Goal: Transaction & Acquisition: Purchase product/service

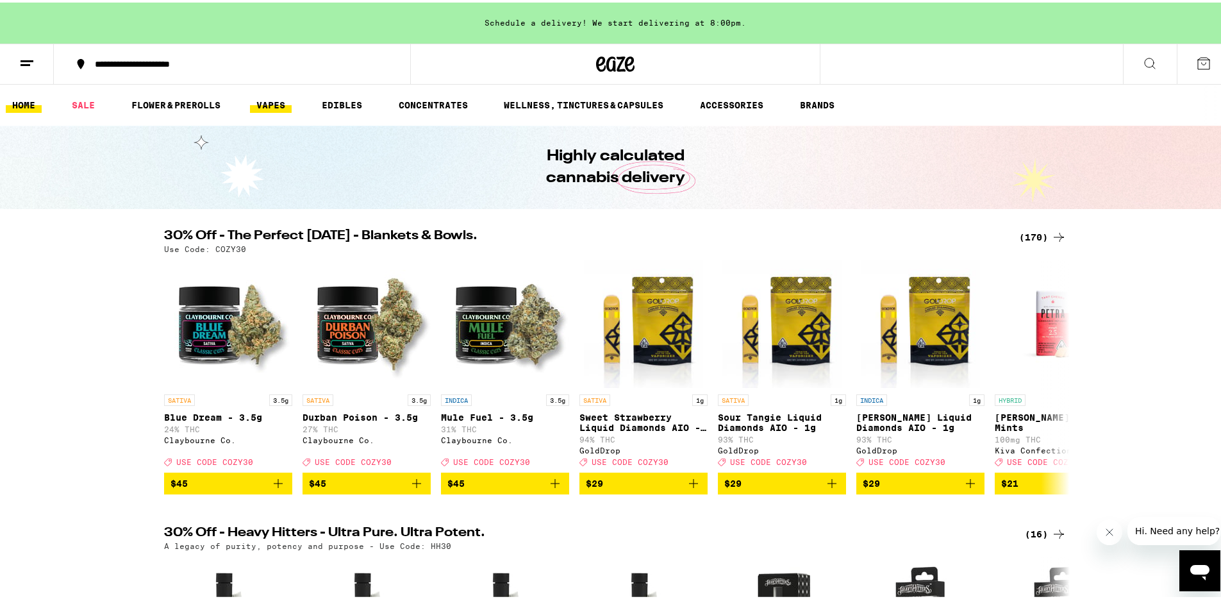
click at [265, 102] on link "VAPES" at bounding box center [271, 102] width 42 height 15
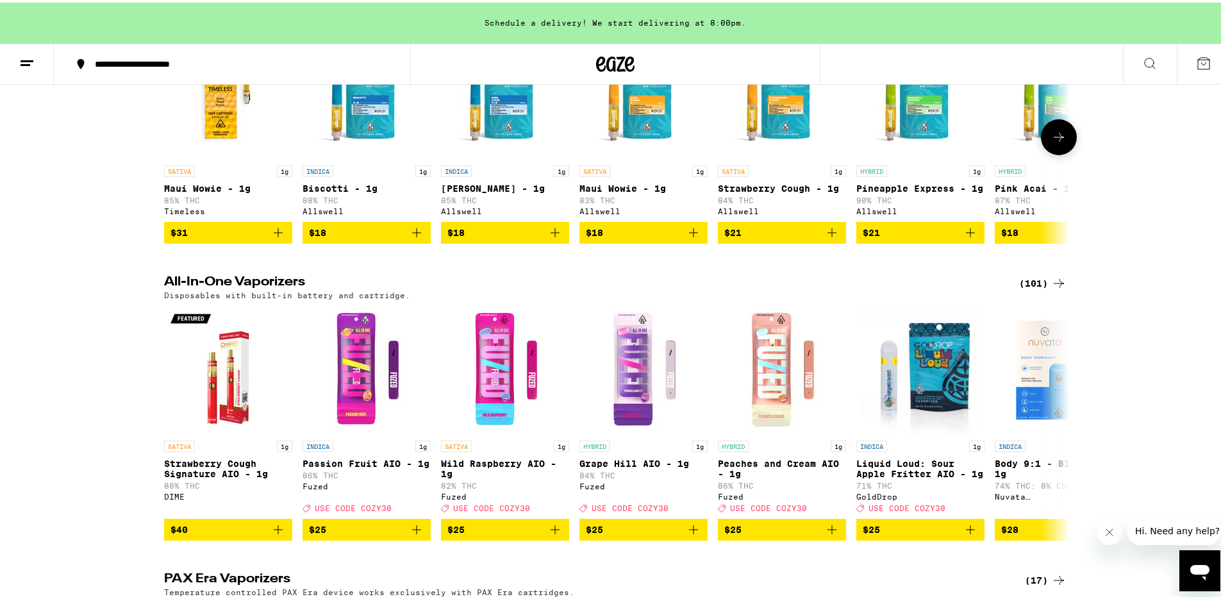
scroll to position [547, 0]
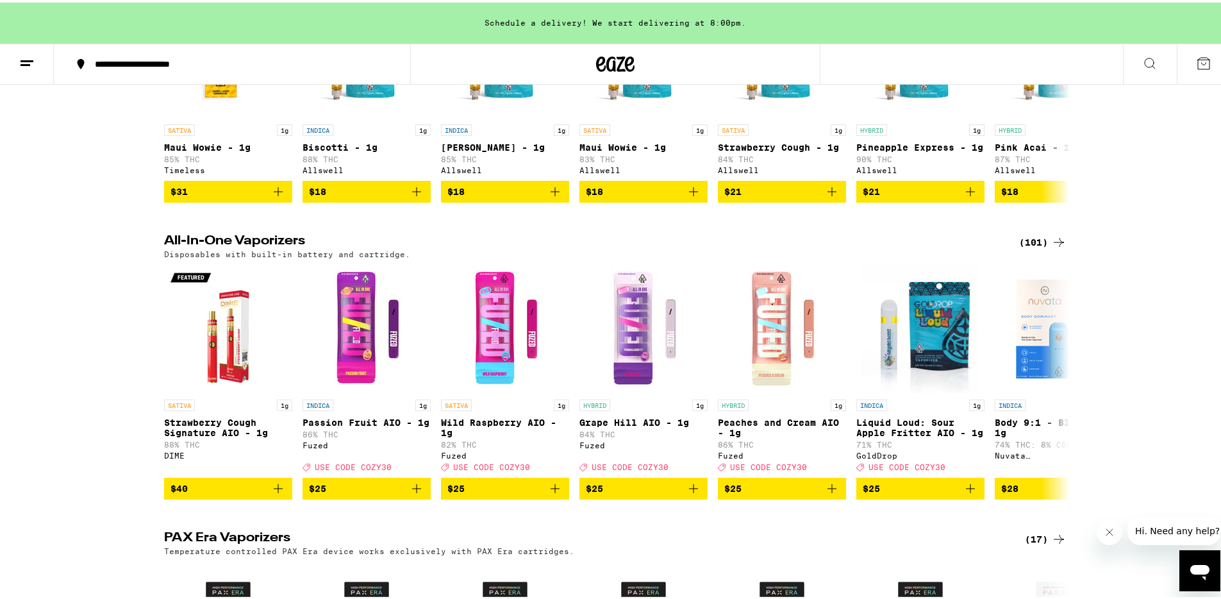
click at [1043, 247] on div "(101)" at bounding box center [1042, 239] width 47 height 15
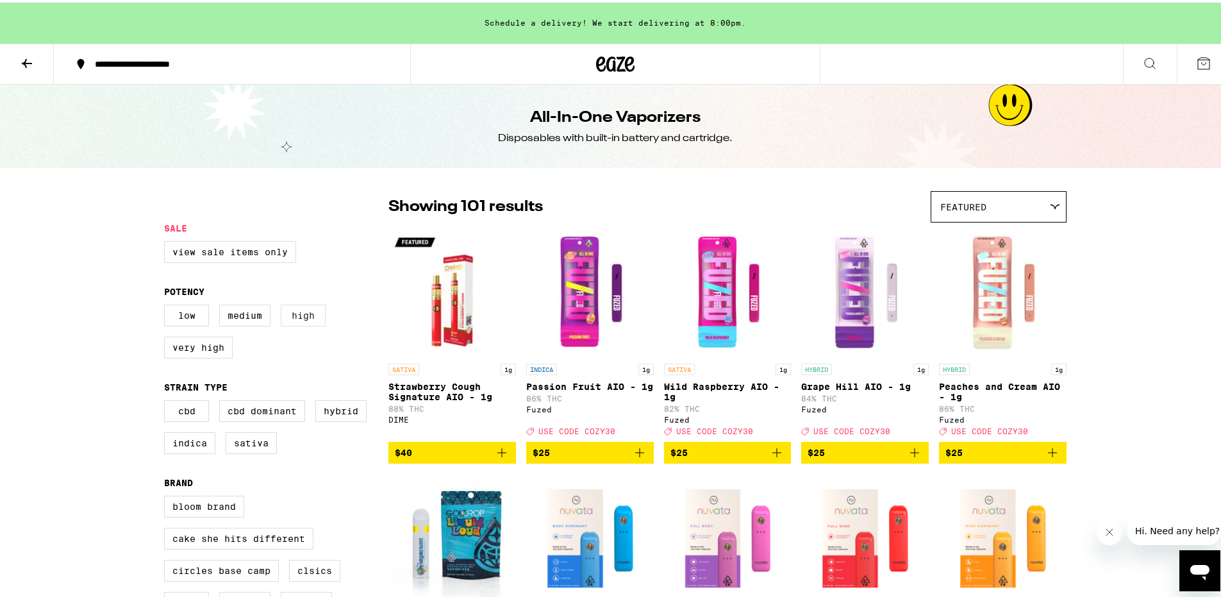
click at [297, 318] on label "High" at bounding box center [303, 313] width 45 height 22
click at [167, 304] on input "High" at bounding box center [167, 304] width 1 height 1
checkbox input "true"
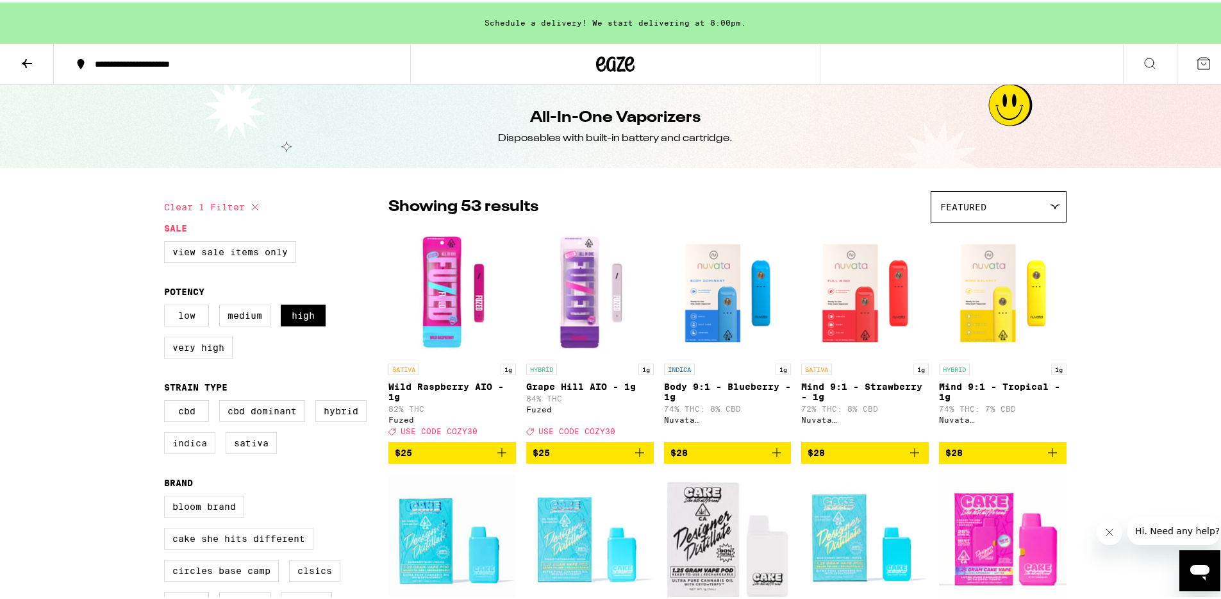
click at [194, 446] on label "Indica" at bounding box center [189, 440] width 51 height 22
click at [167, 400] on input "Indica" at bounding box center [167, 399] width 1 height 1
checkbox input "true"
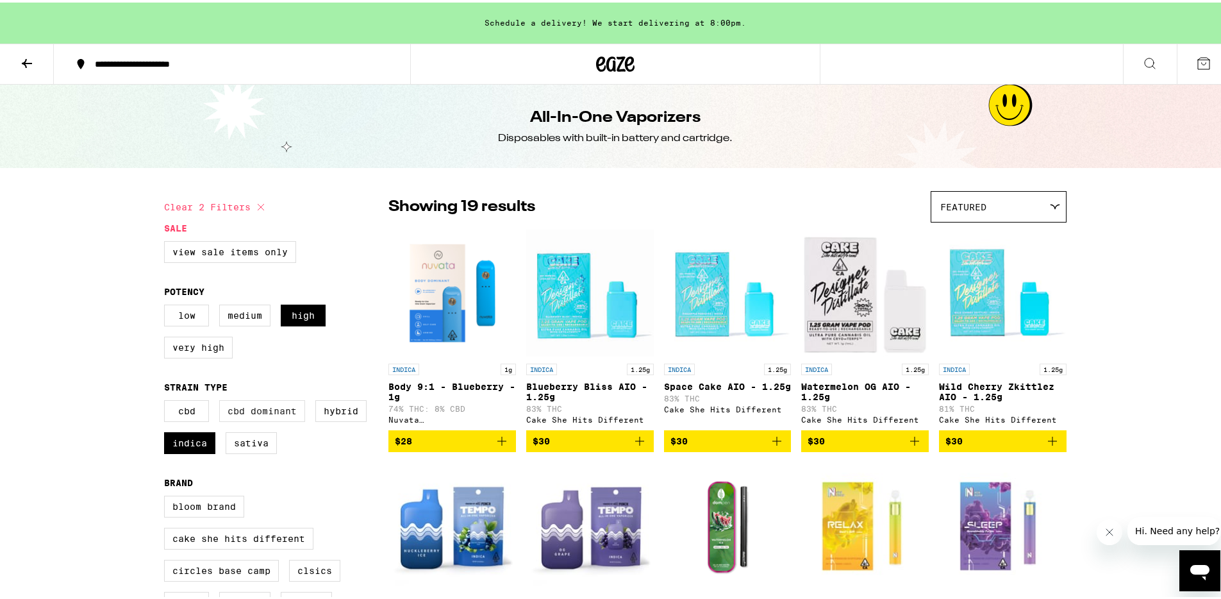
click at [266, 417] on label "CBD Dominant" at bounding box center [262, 408] width 86 height 22
click at [167, 400] on input "CBD Dominant" at bounding box center [167, 399] width 1 height 1
checkbox input "true"
click at [188, 450] on label "Indica" at bounding box center [189, 440] width 51 height 22
click at [167, 400] on input "Indica" at bounding box center [167, 399] width 1 height 1
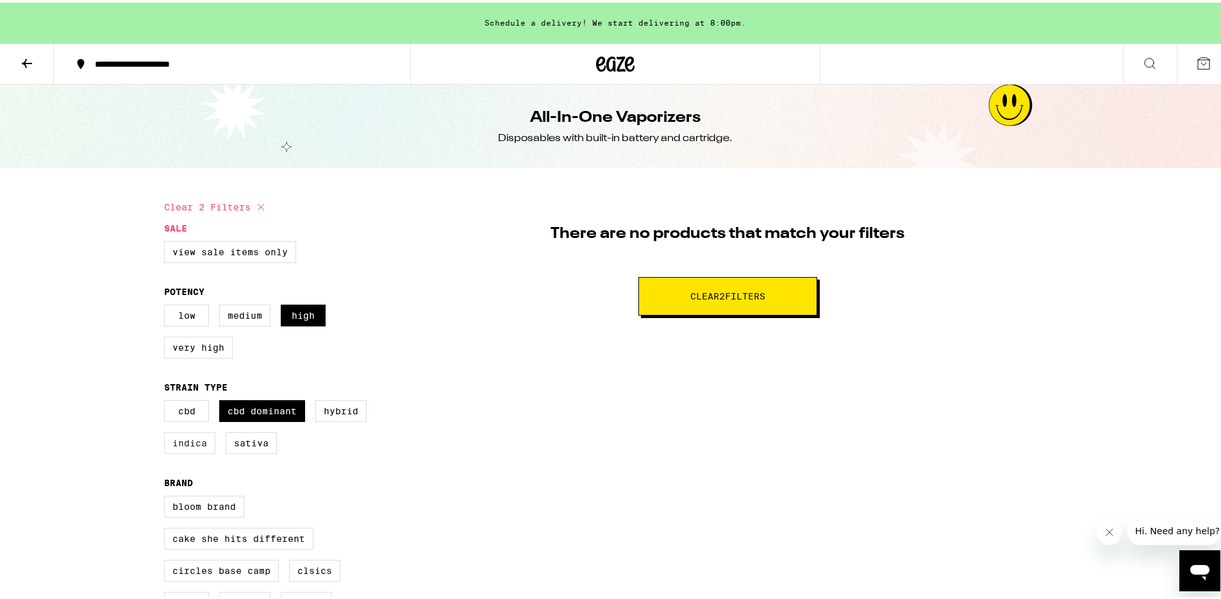
click at [189, 449] on label "Indica" at bounding box center [189, 440] width 51 height 22
click at [167, 400] on input "Indica" at bounding box center [167, 399] width 1 height 1
checkbox input "true"
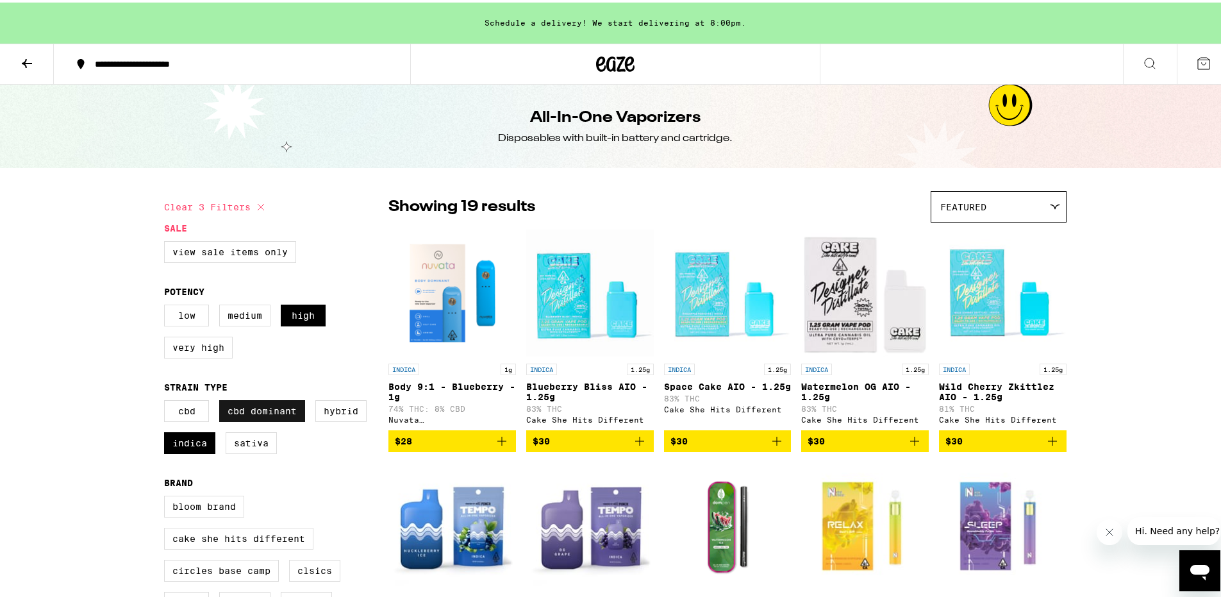
click at [265, 418] on label "CBD Dominant" at bounding box center [262, 408] width 86 height 22
click at [167, 400] on input "CBD Dominant" at bounding box center [167, 399] width 1 height 1
checkbox input "false"
click at [183, 419] on label "CBD" at bounding box center [186, 408] width 45 height 22
click at [167, 400] on input "CBD" at bounding box center [167, 399] width 1 height 1
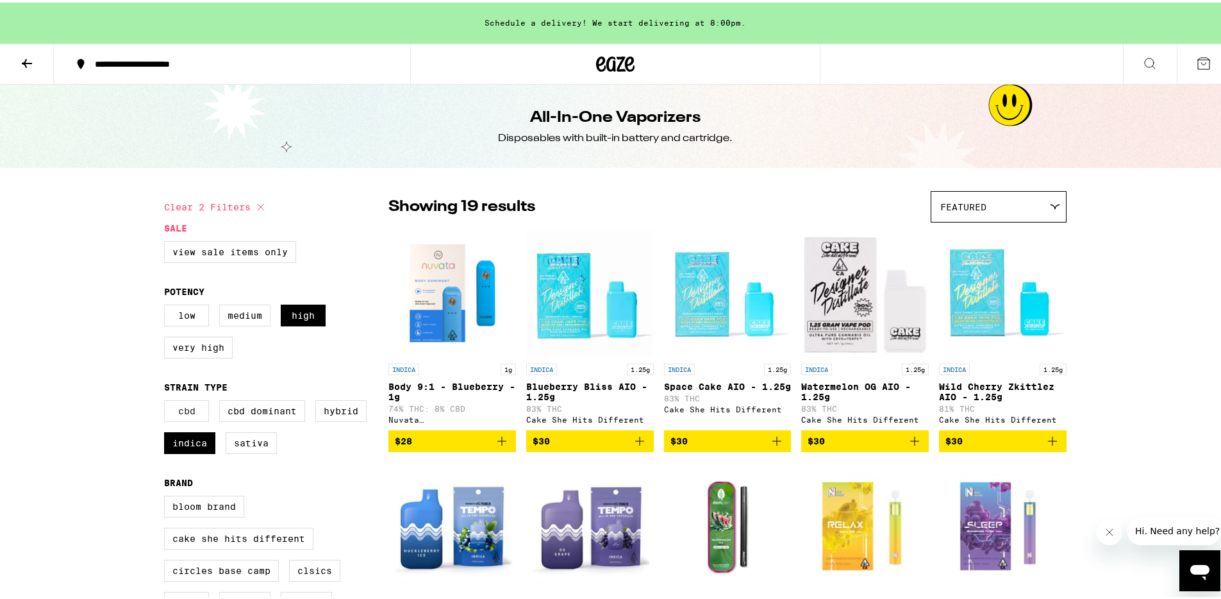
checkbox input "true"
click at [204, 445] on label "Indica" at bounding box center [189, 440] width 51 height 22
click at [167, 400] on input "Indica" at bounding box center [167, 399] width 1 height 1
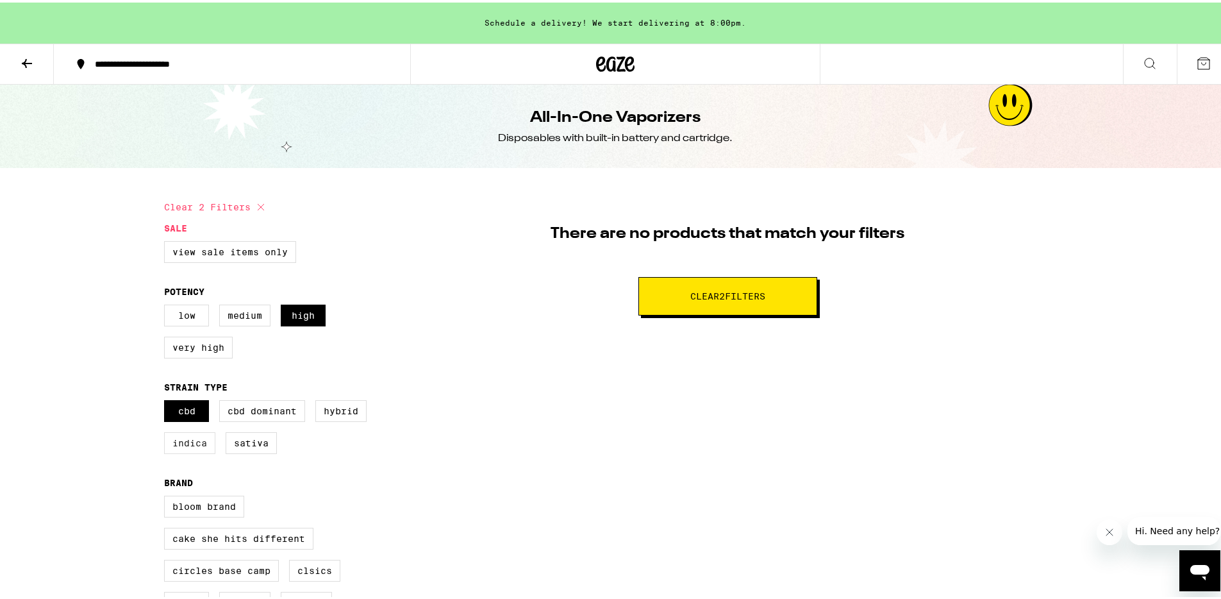
click at [204, 445] on label "Indica" at bounding box center [189, 440] width 51 height 22
click at [167, 400] on input "Indica" at bounding box center [167, 399] width 1 height 1
checkbox input "true"
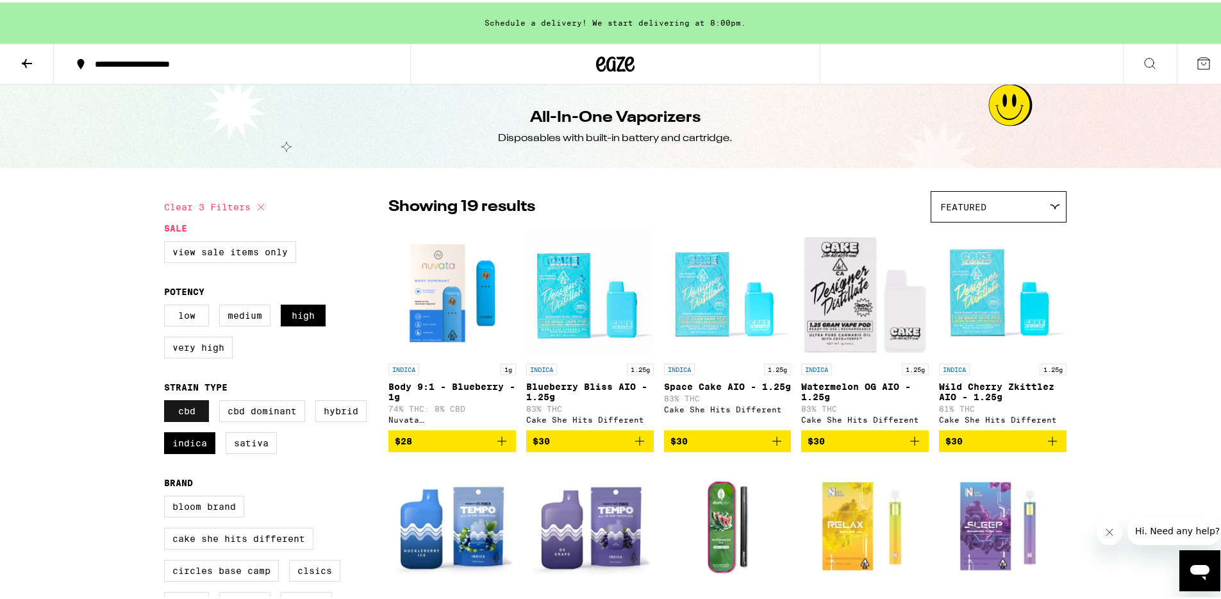
click at [190, 419] on label "CBD" at bounding box center [186, 408] width 45 height 22
click at [167, 400] on input "CBD" at bounding box center [167, 399] width 1 height 1
checkbox input "false"
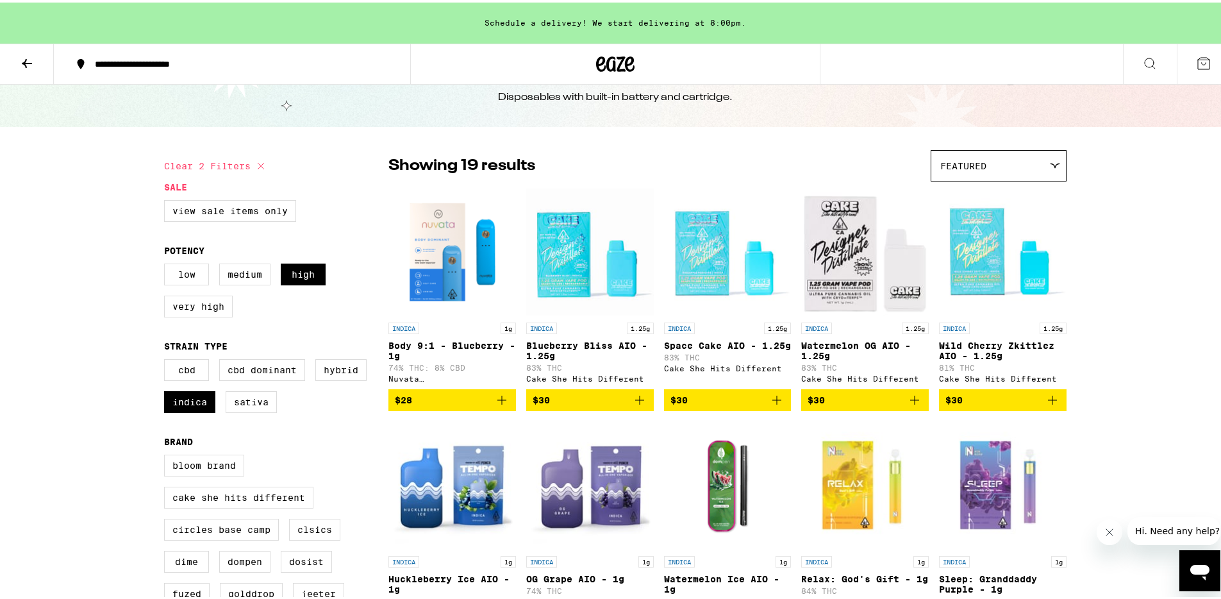
scroll to position [35, 0]
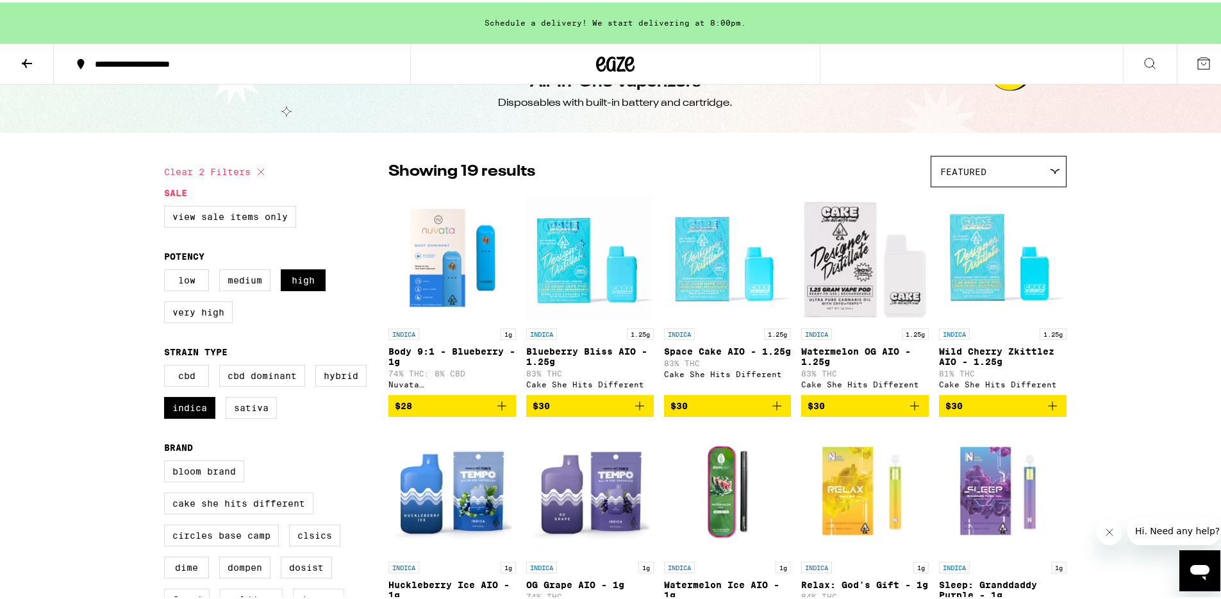
click at [465, 411] on span "$28" at bounding box center [452, 402] width 115 height 15
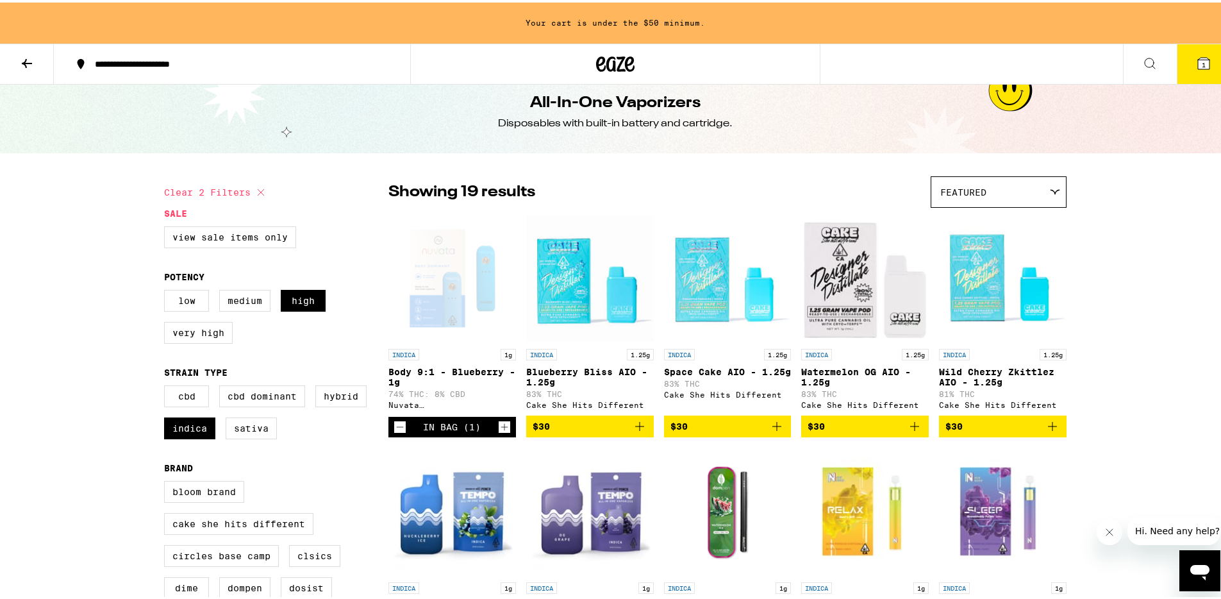
scroll to position [0, 0]
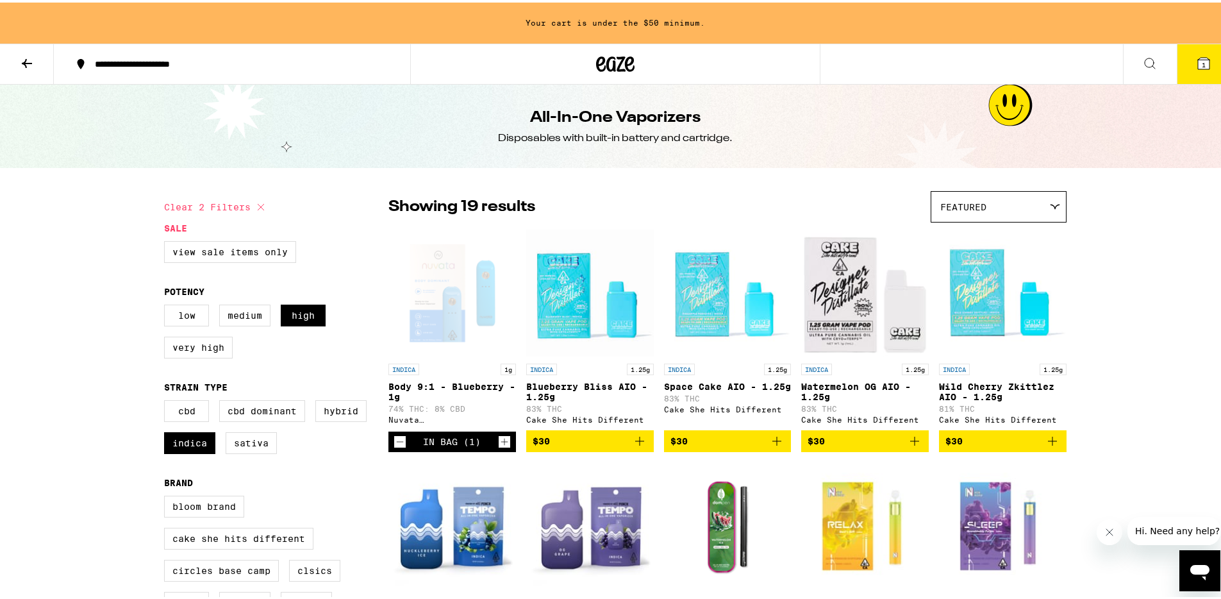
click at [25, 63] on icon at bounding box center [26, 60] width 15 height 15
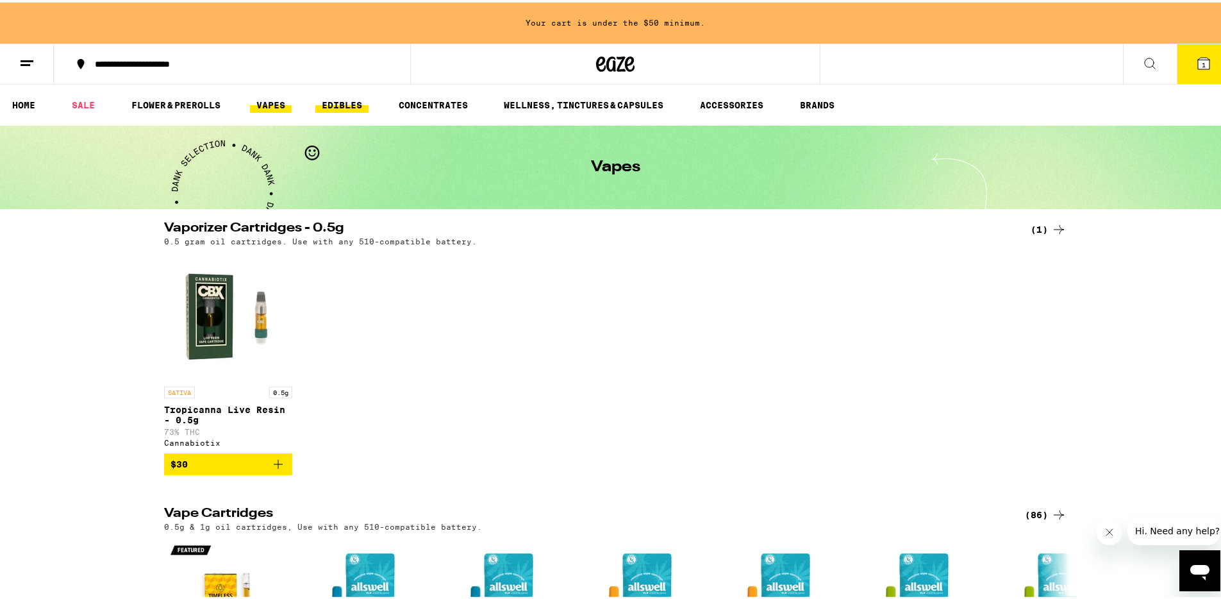
click at [349, 104] on link "EDIBLES" at bounding box center [341, 102] width 53 height 15
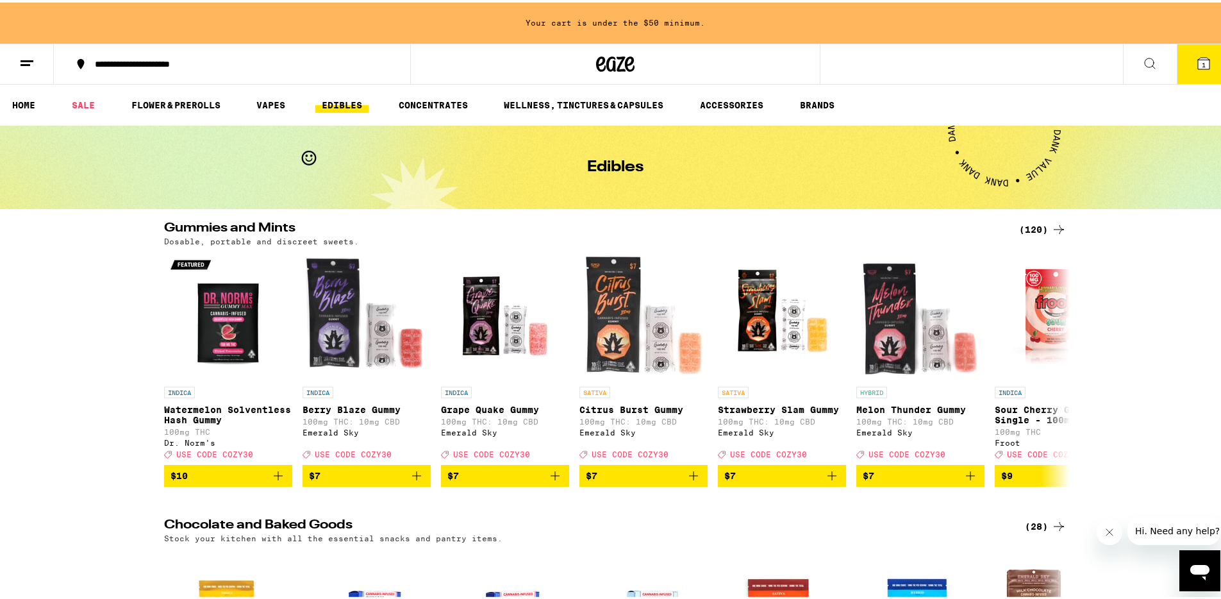
click at [1036, 228] on div "(120)" at bounding box center [1042, 226] width 47 height 15
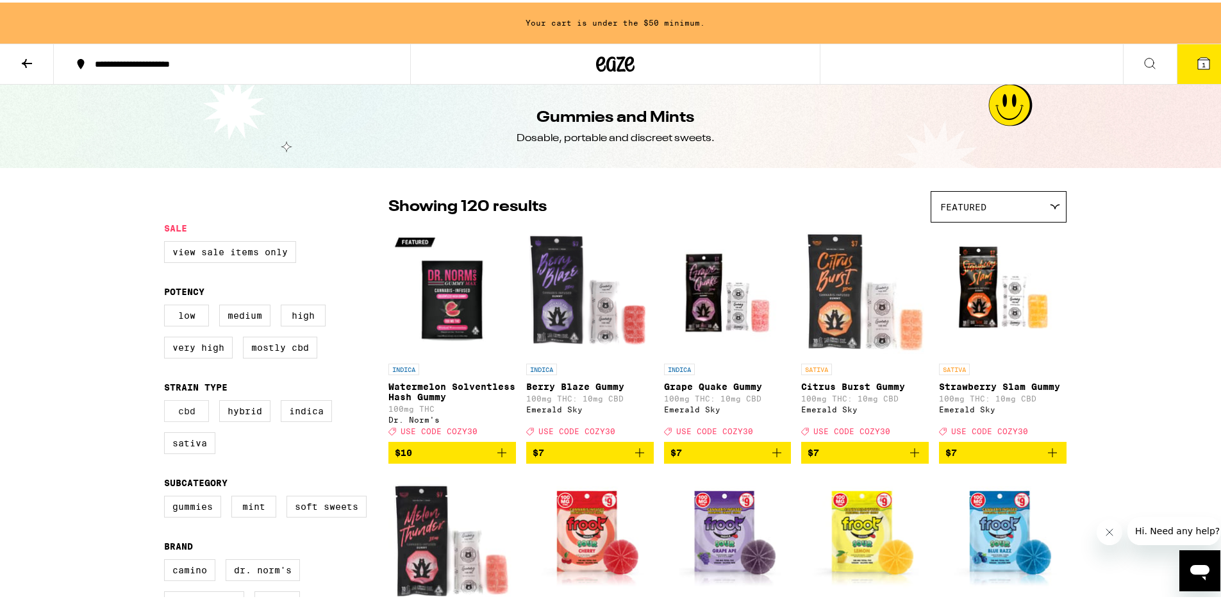
click at [194, 419] on label "CBD" at bounding box center [186, 408] width 45 height 22
click at [167, 400] on input "CBD" at bounding box center [167, 399] width 1 height 1
checkbox input "true"
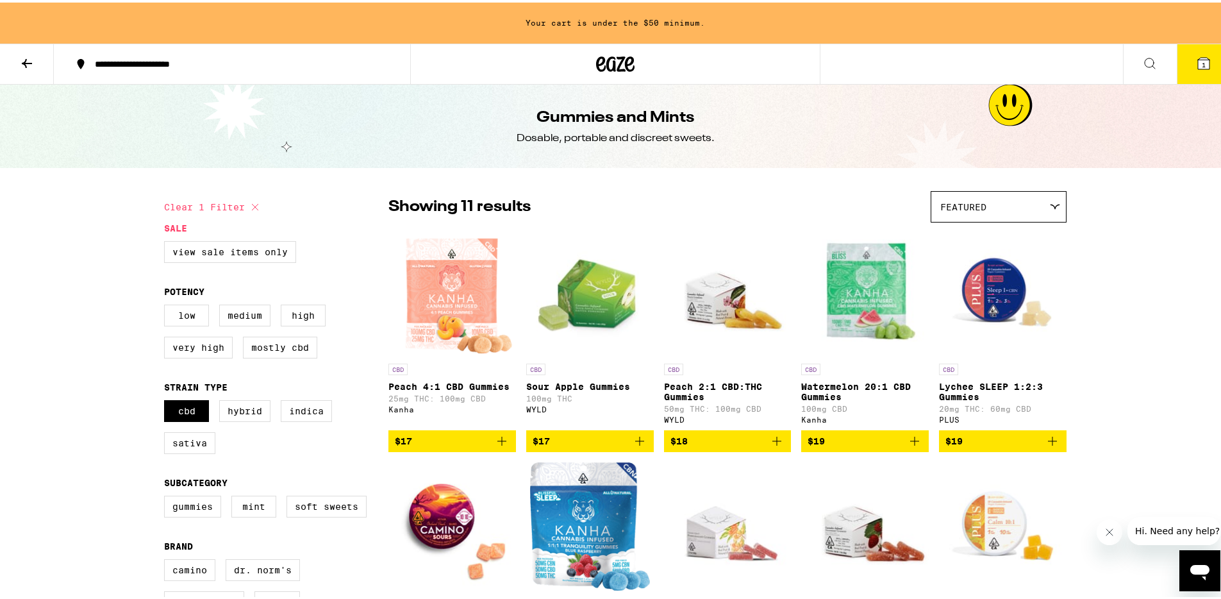
click at [742, 445] on span "$18" at bounding box center [727, 438] width 115 height 15
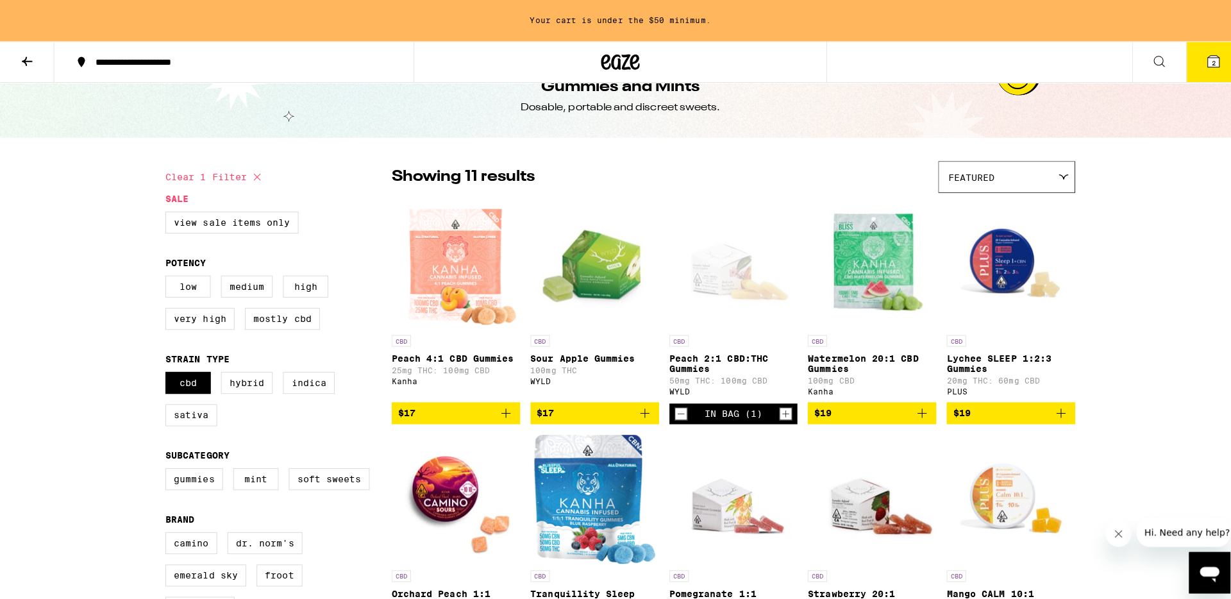
scroll to position [183, 0]
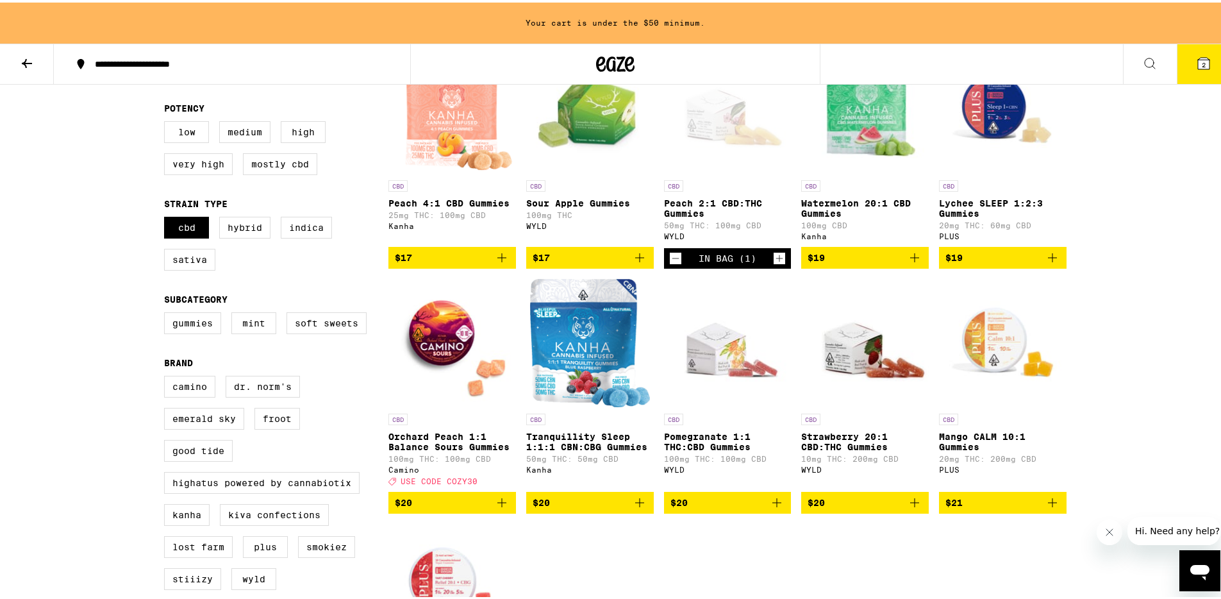
click at [1009, 508] on span "$21" at bounding box center [1002, 499] width 115 height 15
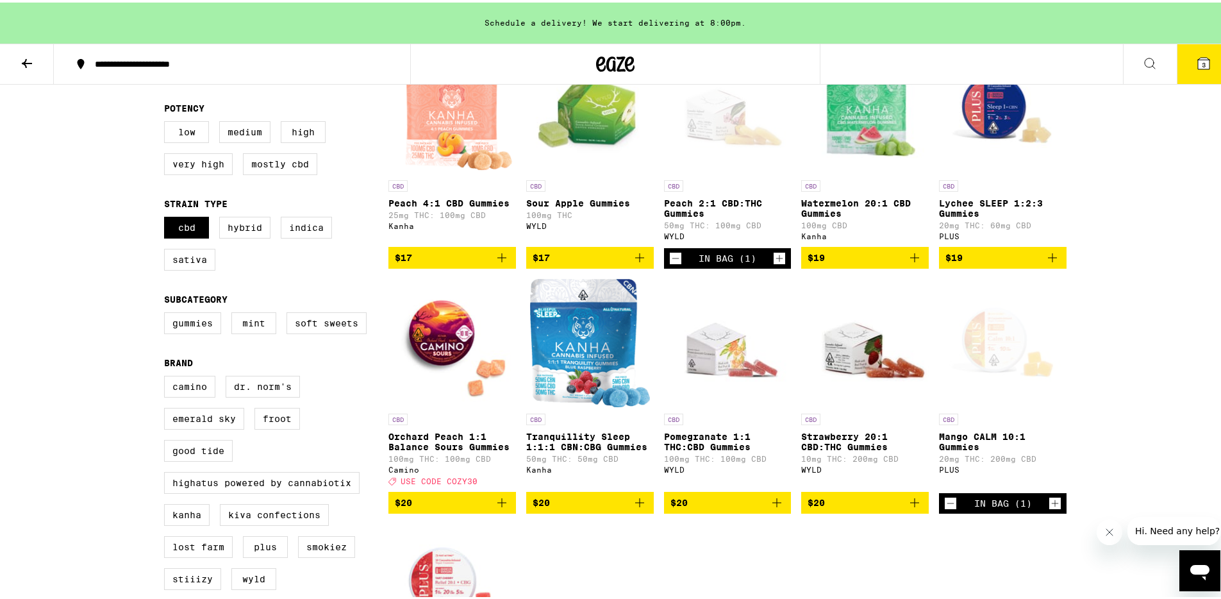
click at [1201, 63] on icon at bounding box center [1203, 60] width 15 height 15
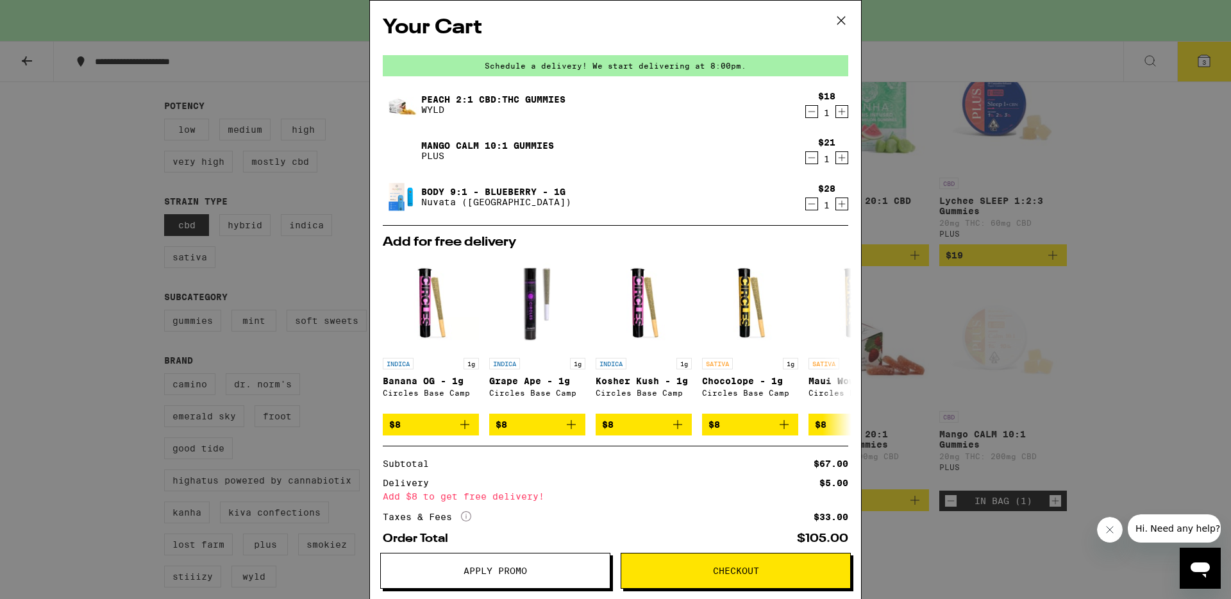
click at [836, 110] on icon "Increment" at bounding box center [842, 111] width 12 height 15
click at [789, 569] on span "Checkout" at bounding box center [735, 570] width 229 height 9
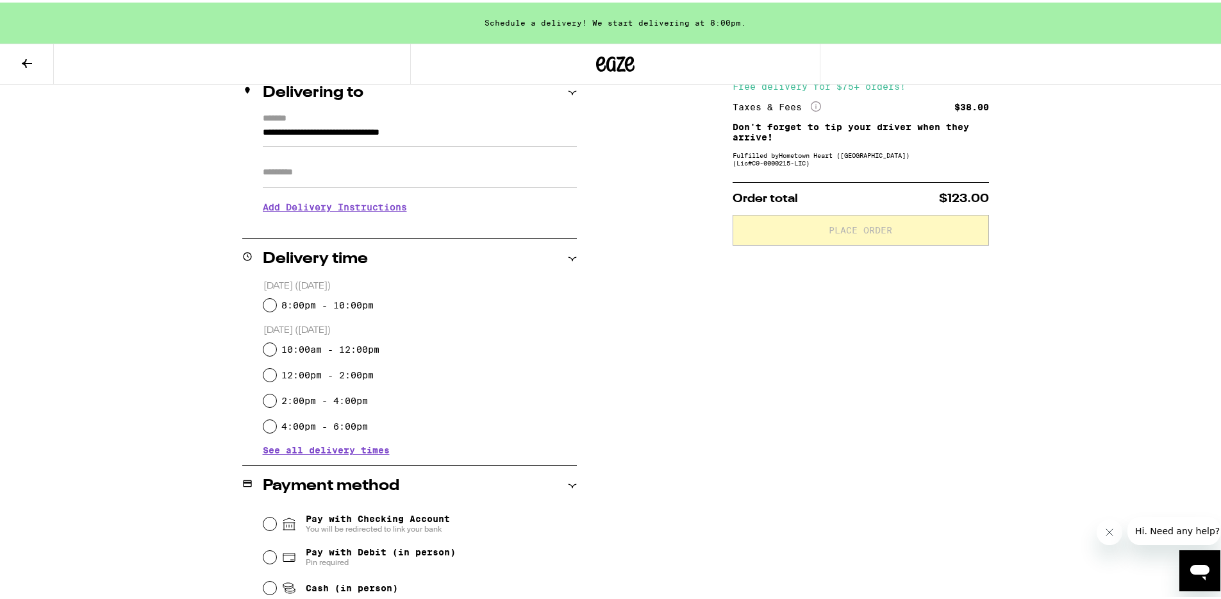
scroll to position [203, 0]
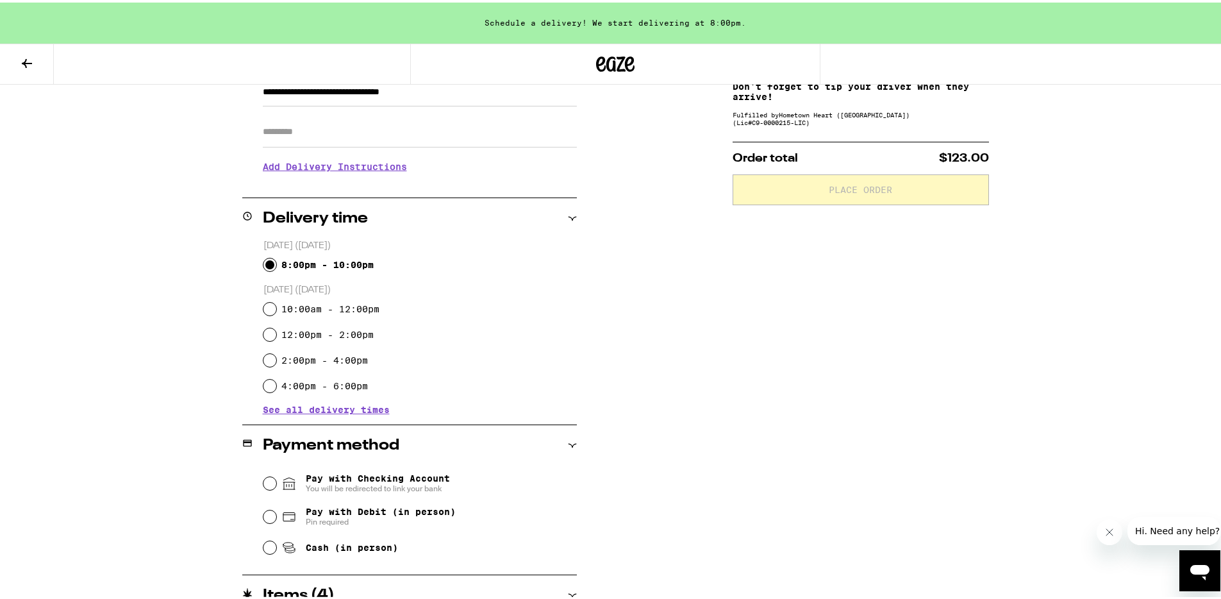
click at [263, 264] on input "8:00pm - 10:00pm" at bounding box center [269, 262] width 13 height 13
radio input "true"
click at [268, 481] on input "Pay with Checking Account You will be redirected to link your bank" at bounding box center [269, 480] width 13 height 13
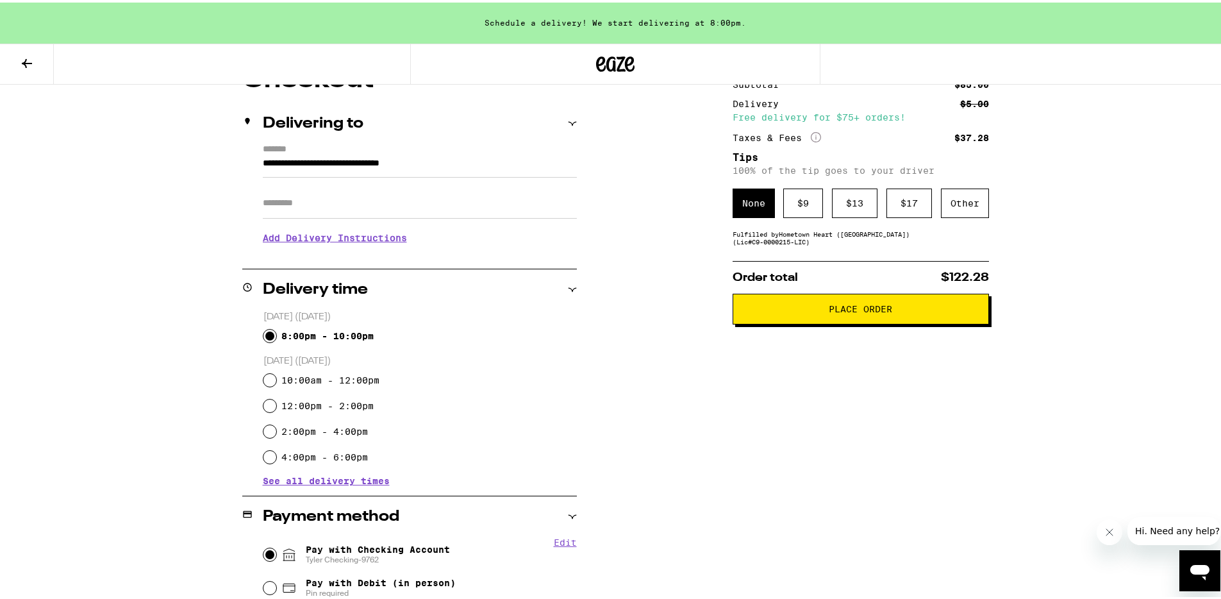
scroll to position [0, 0]
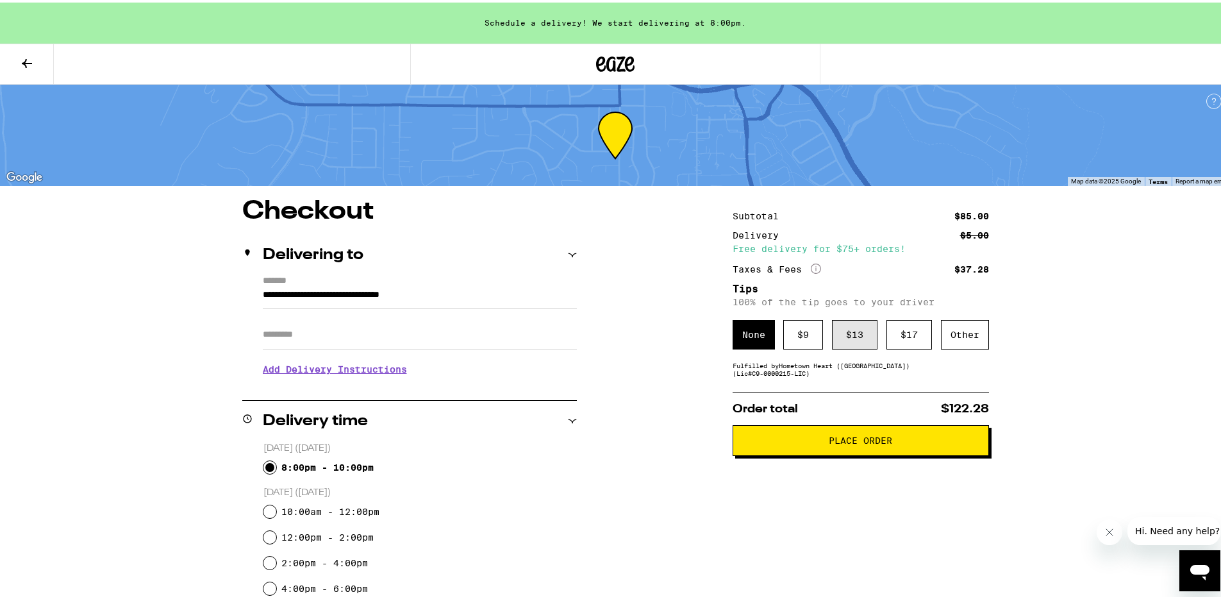
click at [860, 335] on div "$ 13" at bounding box center [855, 331] width 46 height 29
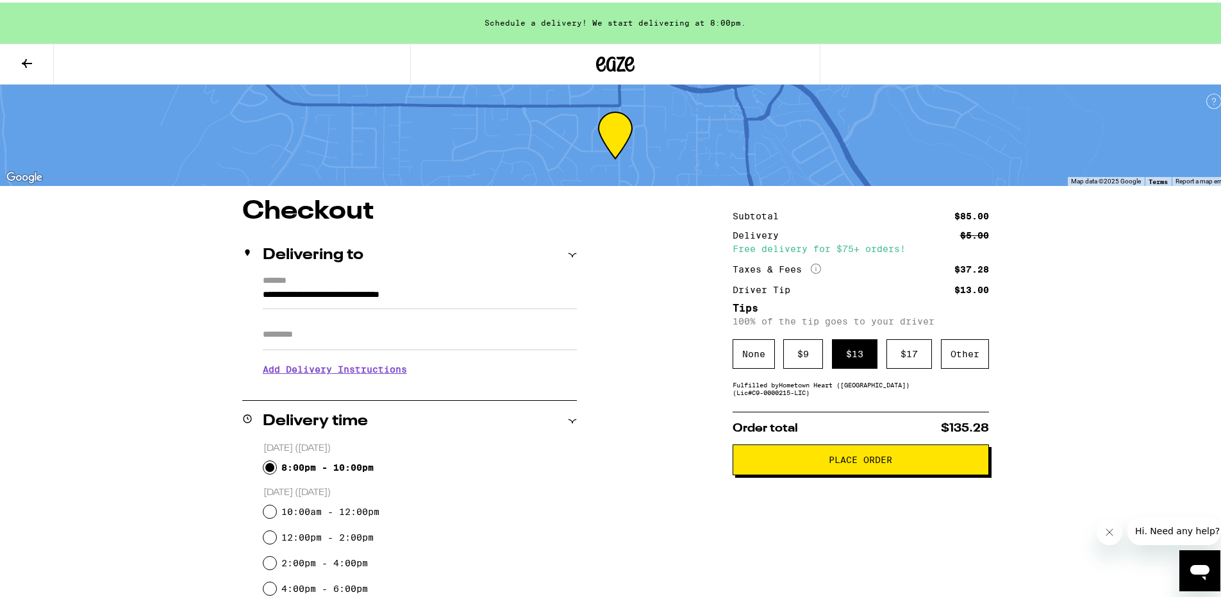
click at [883, 461] on span "Place Order" at bounding box center [860, 457] width 63 height 9
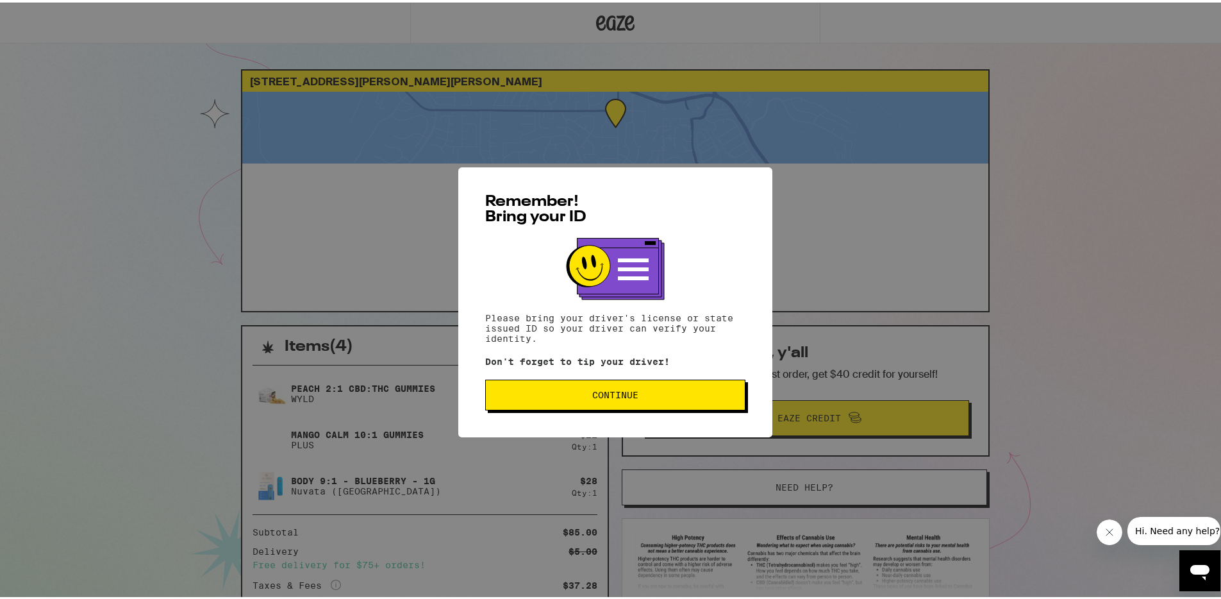
click at [690, 397] on span "Continue" at bounding box center [615, 392] width 238 height 9
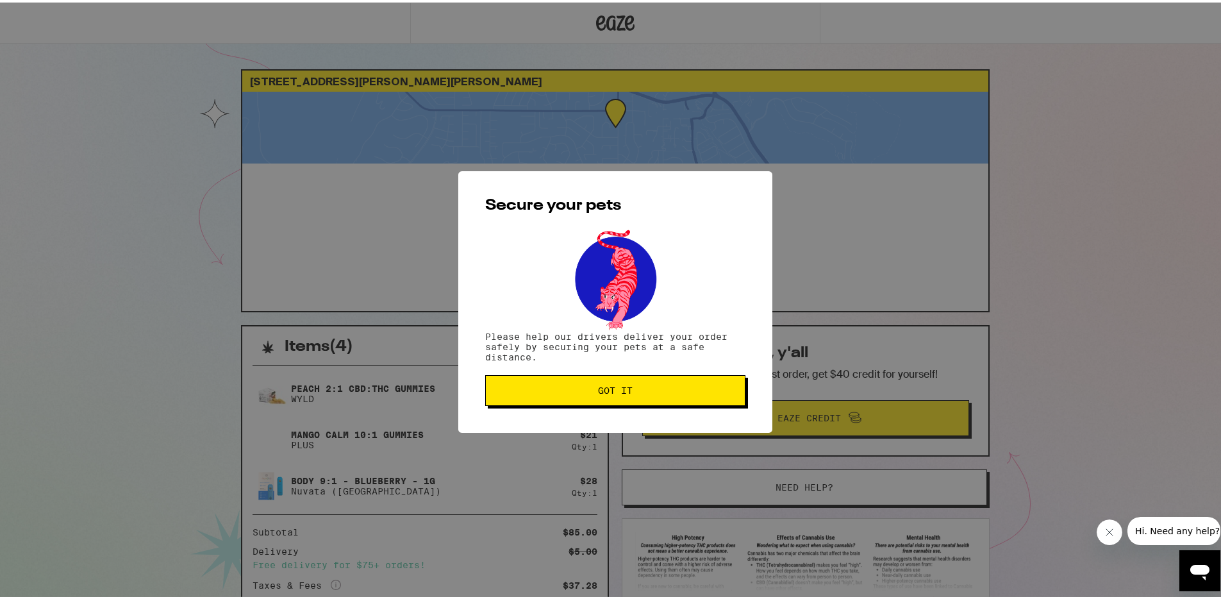
click at [690, 395] on button "Got it" at bounding box center [615, 387] width 260 height 31
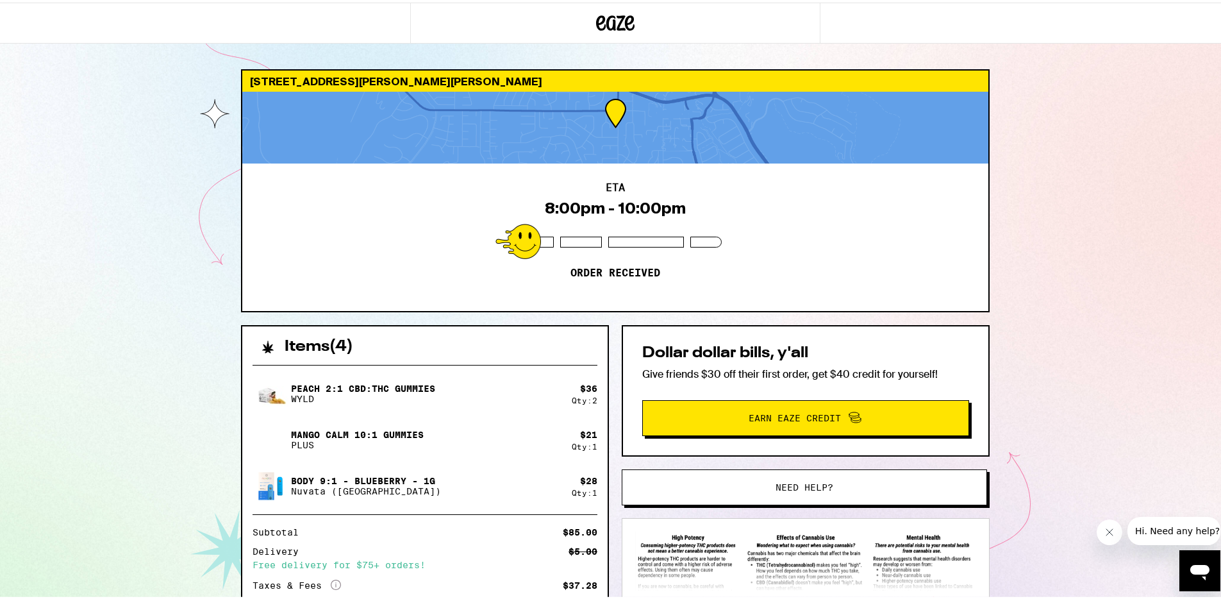
click at [1102, 236] on div "[STREET_ADDRESS][PERSON_NAME][PERSON_NAME] ETA 8:00pm - 10:00pm Order received …" at bounding box center [615, 354] width 1231 height 709
